Goal: Transaction & Acquisition: Register for event/course

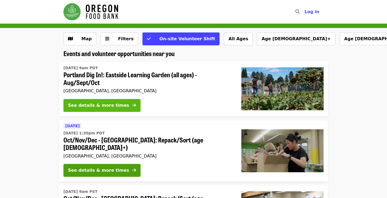
click at [97, 108] on div "See details & more times" at bounding box center [98, 105] width 61 height 6
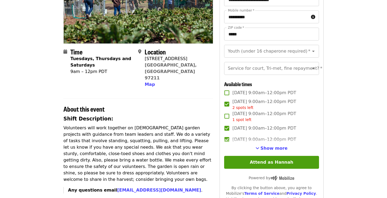
scroll to position [87, 0]
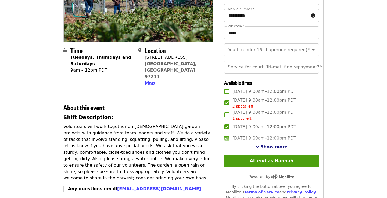
click at [271, 148] on span "Show more" at bounding box center [273, 146] width 27 height 5
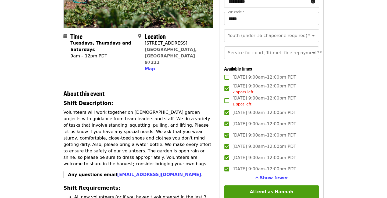
scroll to position [109, 0]
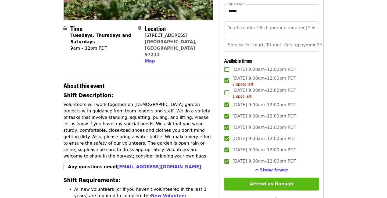
click at [262, 188] on button "Attend as Hannah" at bounding box center [271, 184] width 95 height 13
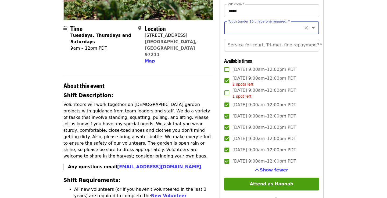
click at [242, 29] on input "Youth (under 16 chaperone required)   *" at bounding box center [264, 28] width 73 height 10
click at [235, 42] on li "16 and older" at bounding box center [271, 43] width 95 height 10
type input "**********"
click at [261, 47] on input "Service for court, Tri-met, fine repayment?   *" at bounding box center [264, 45] width 73 height 10
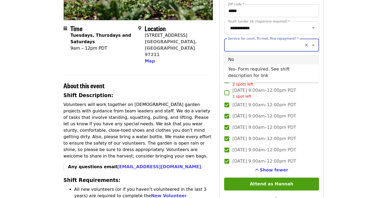
click at [250, 60] on li "No" at bounding box center [271, 60] width 95 height 10
type input "**"
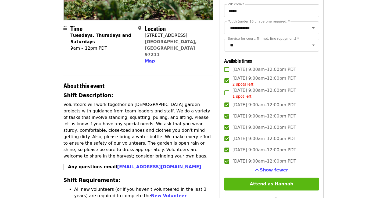
click at [256, 183] on button "Attend as Hannah" at bounding box center [271, 184] width 95 height 13
